Goal: Task Accomplishment & Management: Manage account settings

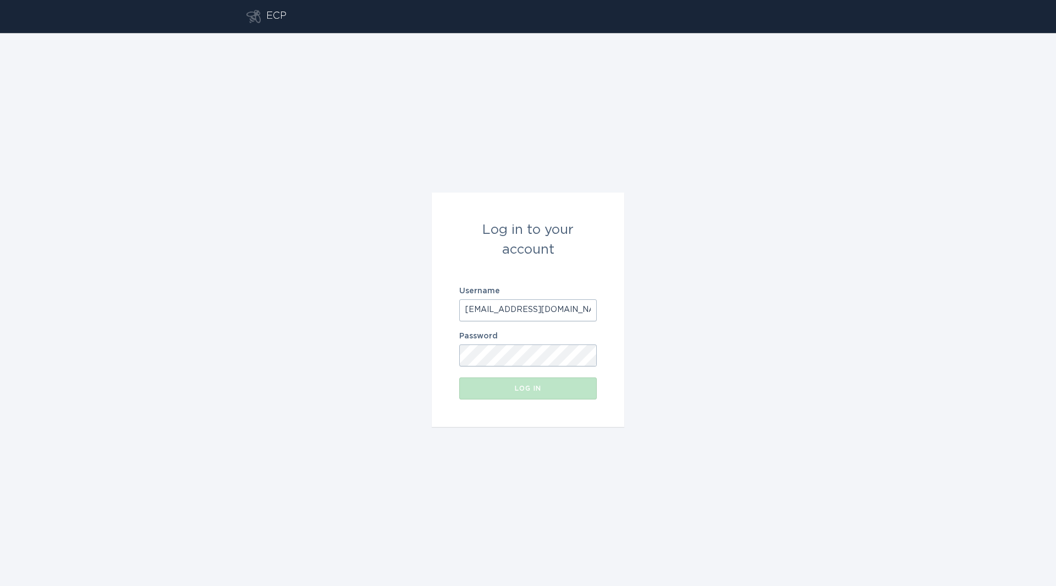
click at [535, 316] on input "[EMAIL_ADDRESS][DOMAIN_NAME]" at bounding box center [527, 310] width 137 height 22
type input "[EMAIL_ADDRESS][DOMAIN_NAME]"
click at [512, 384] on button "Log in" at bounding box center [527, 388] width 137 height 22
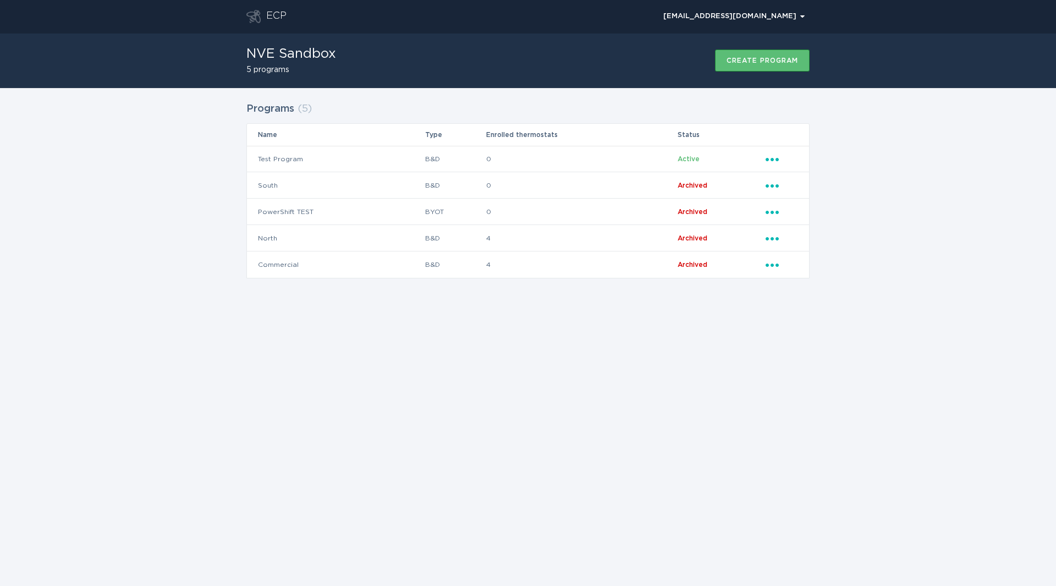
click at [161, 235] on div "Programs ( 5 ) Name Type Enrolled thermostats Status Test Program B&D 0 Active …" at bounding box center [528, 197] width 1056 height 218
click at [117, 125] on div "Programs ( 5 ) Name Type Enrolled thermostats Status Test Program B&D 0 Active …" at bounding box center [528, 197] width 1056 height 218
click at [169, 212] on div "Programs ( 5 ) Name Type Enrolled thermostats Status Test Program B&D 0 Active …" at bounding box center [528, 197] width 1056 height 218
click at [779, 17] on div "[EMAIL_ADDRESS][DOMAIN_NAME] Chevron" at bounding box center [733, 16] width 141 height 7
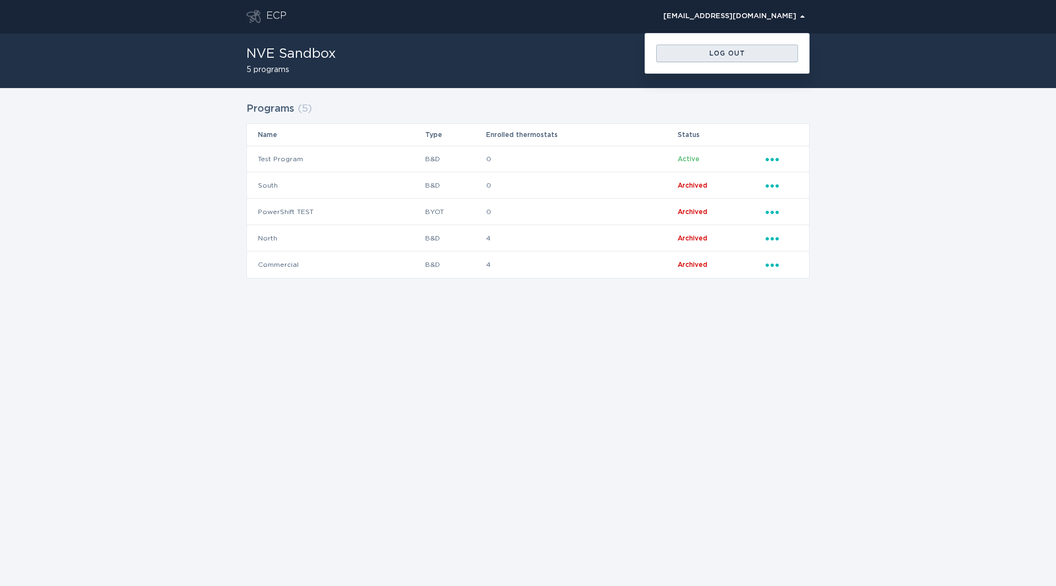
click at [700, 61] on button "Log out" at bounding box center [727, 54] width 142 height 18
